Goal: Transaction & Acquisition: Purchase product/service

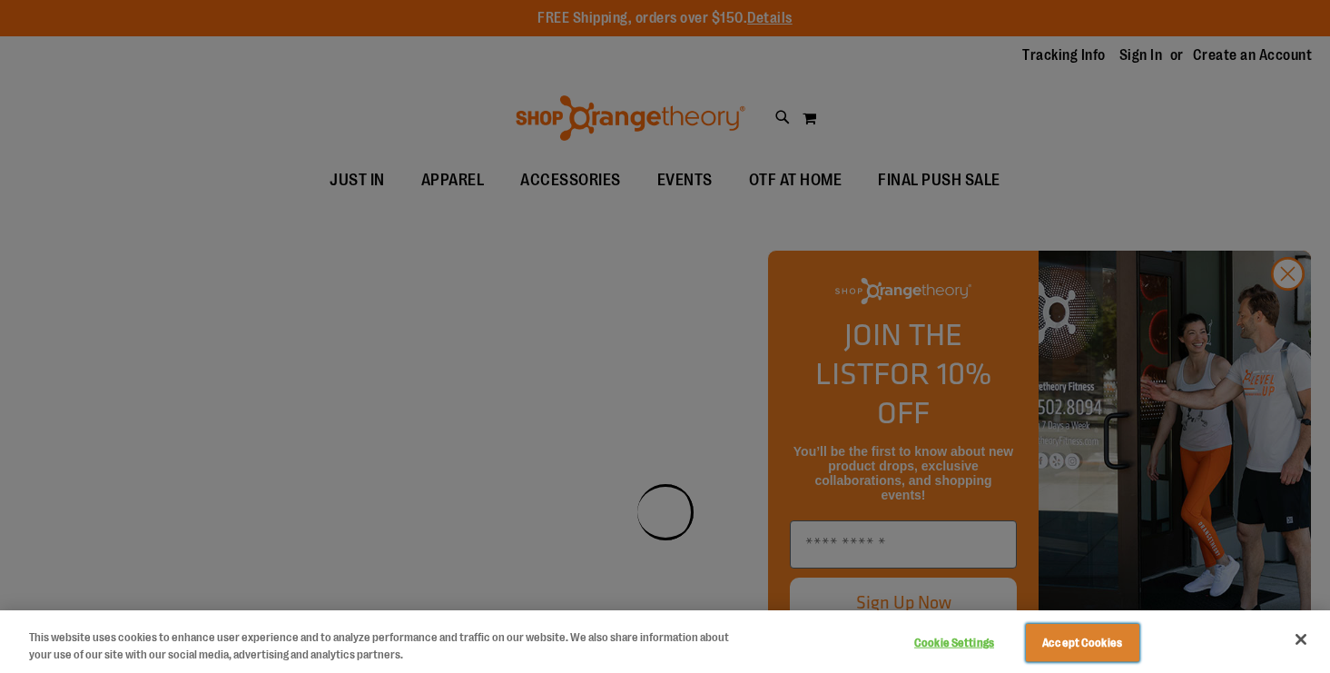
click at [1073, 645] on button "Accept Cookies" at bounding box center [1082, 643] width 113 height 38
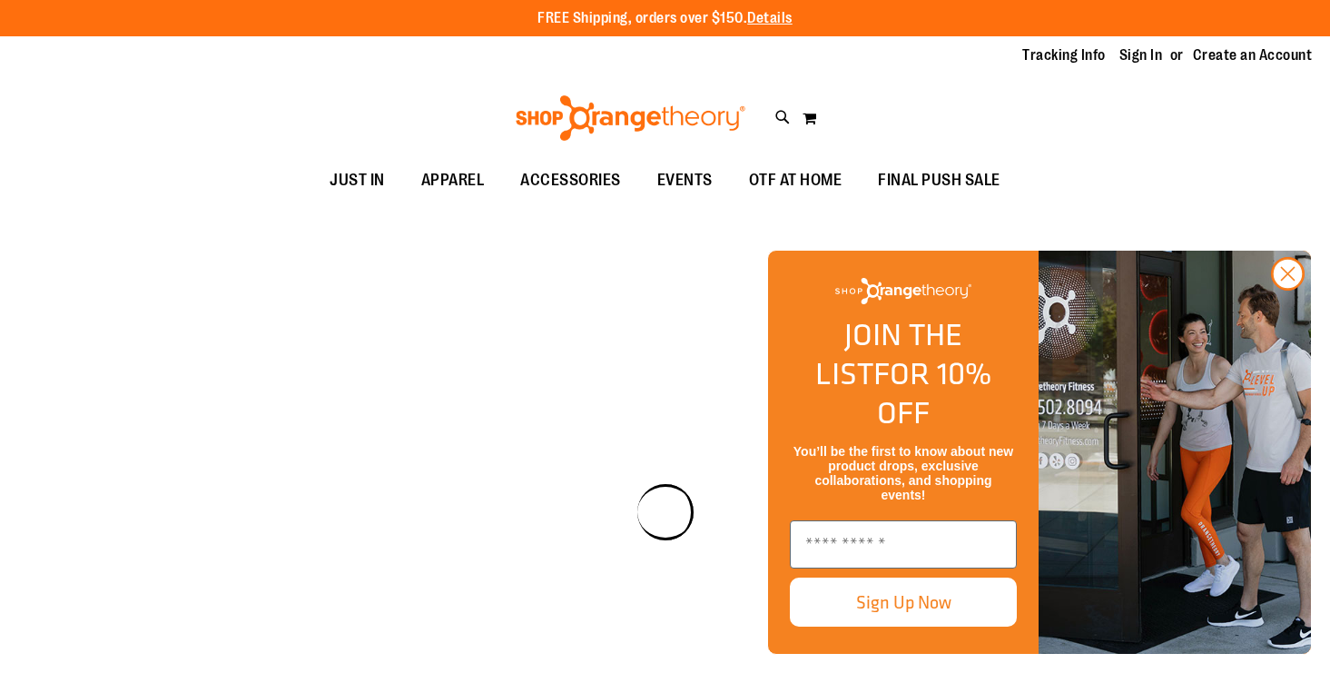
click at [630, 357] on div "Carousel" at bounding box center [665, 512] width 1330 height 621
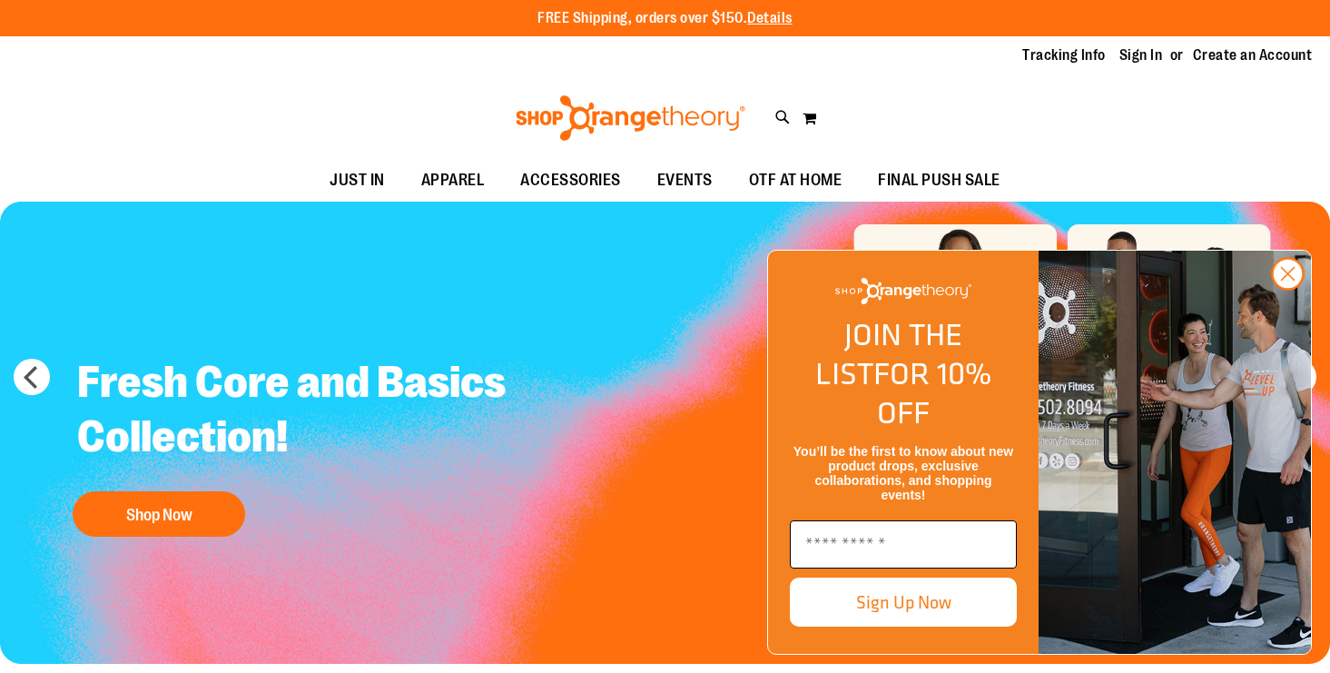
click at [912, 555] on input "Enter email" at bounding box center [903, 544] width 227 height 48
click at [873, 548] on input "Enter email" at bounding box center [903, 544] width 227 height 48
type input "**********"
click at [907, 605] on button "Sign Up Now" at bounding box center [903, 601] width 227 height 49
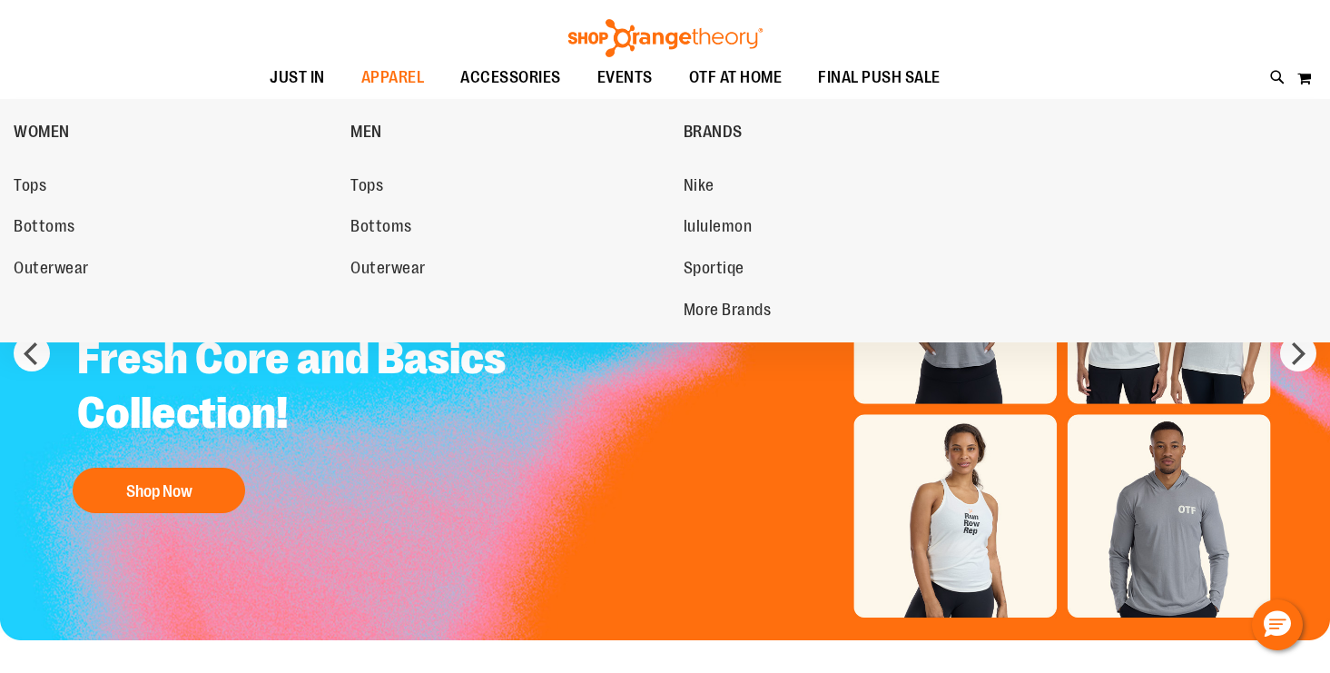
scroll to position [20, 0]
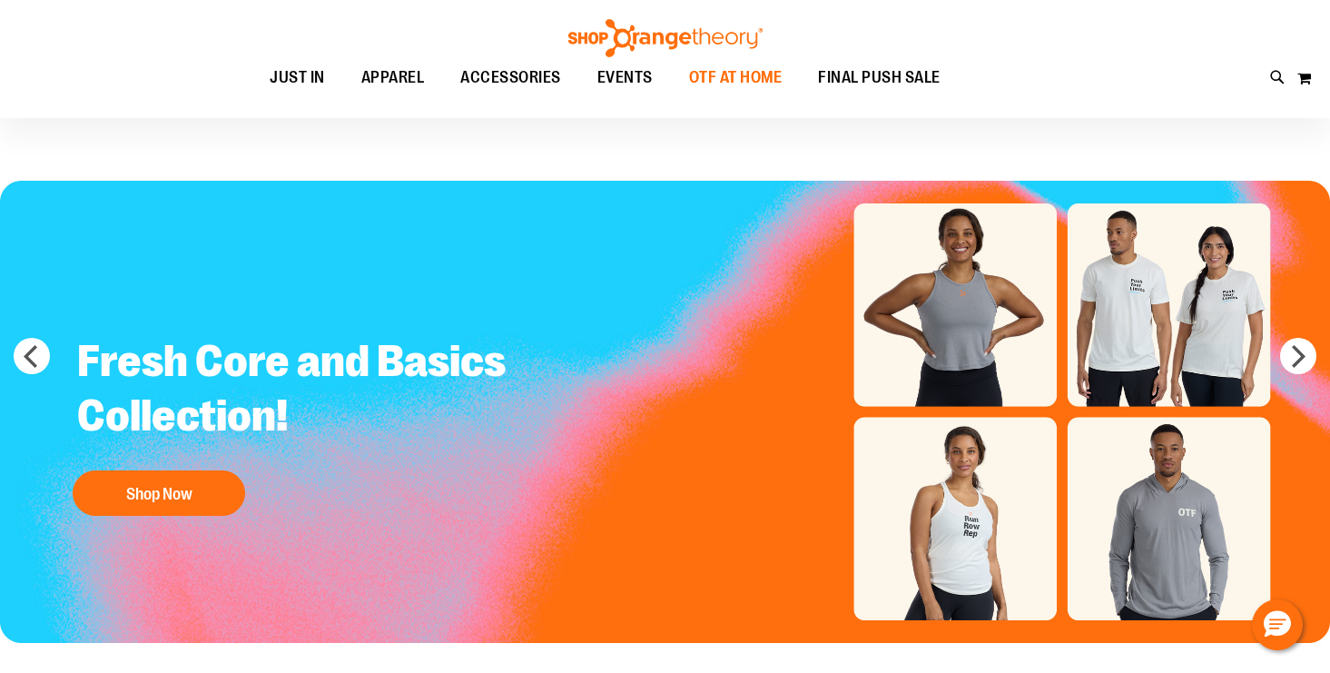
click at [765, 82] on span "OTF AT HOME" at bounding box center [736, 77] width 94 height 41
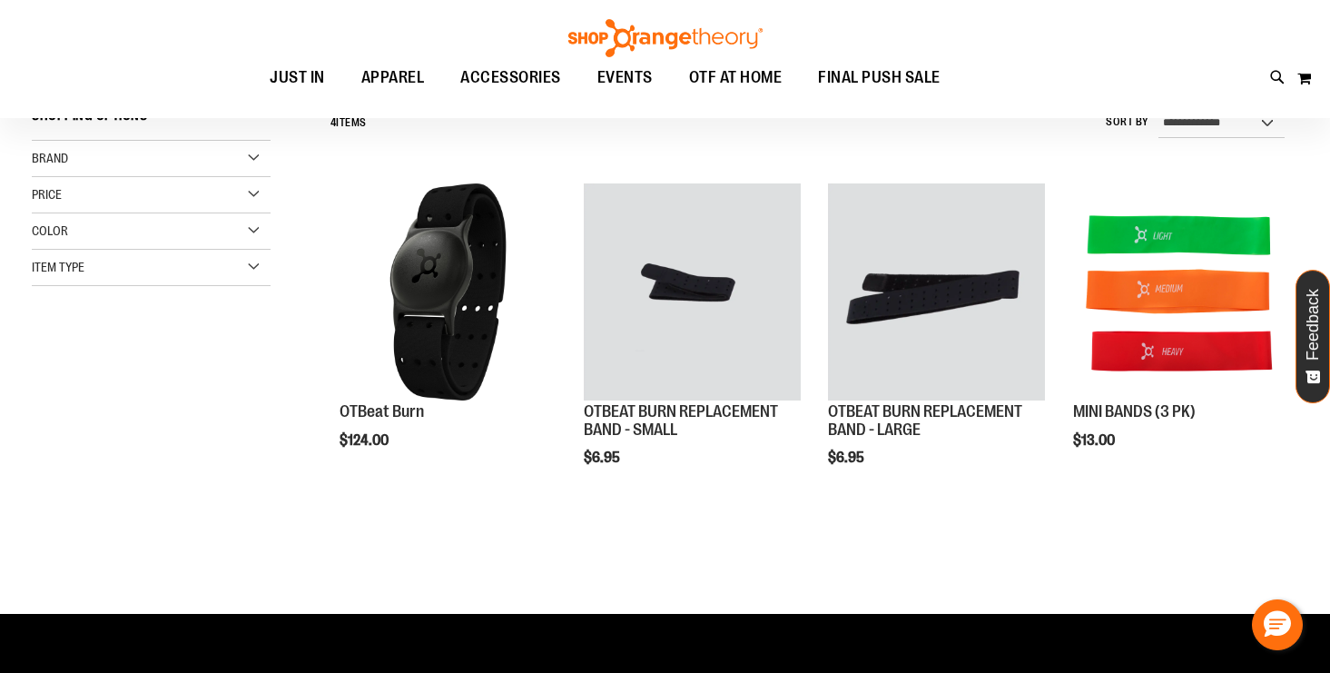
scroll to position [184, 0]
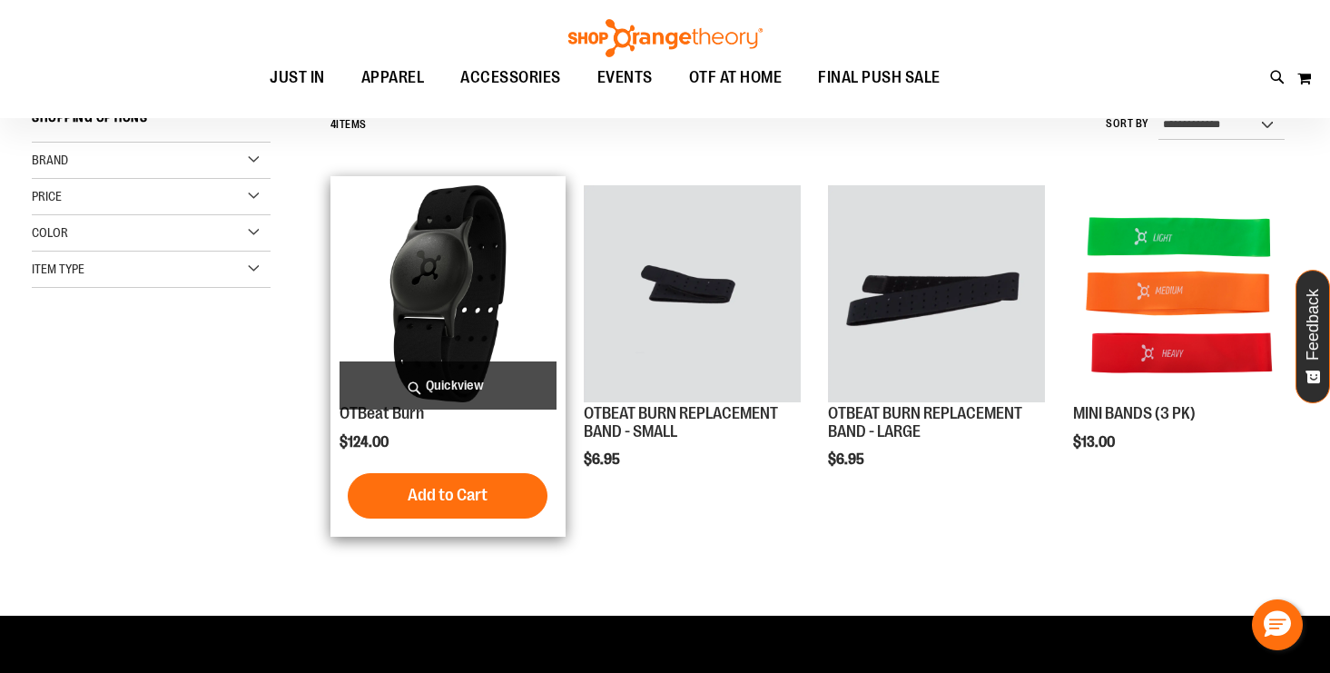
click at [448, 295] on img "product" at bounding box center [448, 293] width 216 height 216
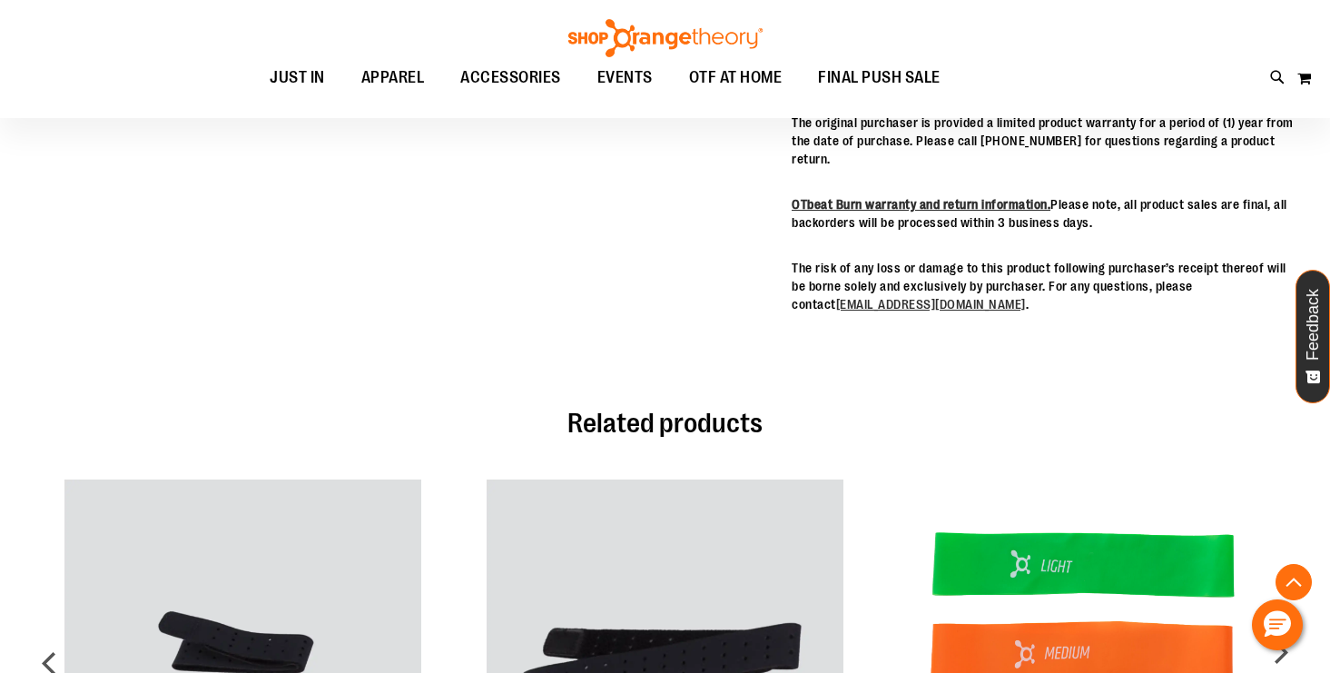
scroll to position [1109, 0]
